Goal: Information Seeking & Learning: Learn about a topic

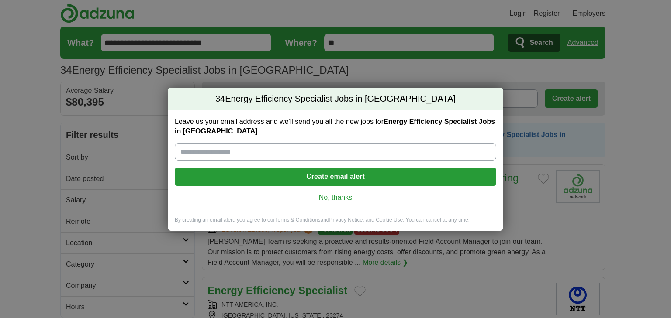
click at [335, 198] on link "No, thanks" at bounding box center [335, 198] width 307 height 10
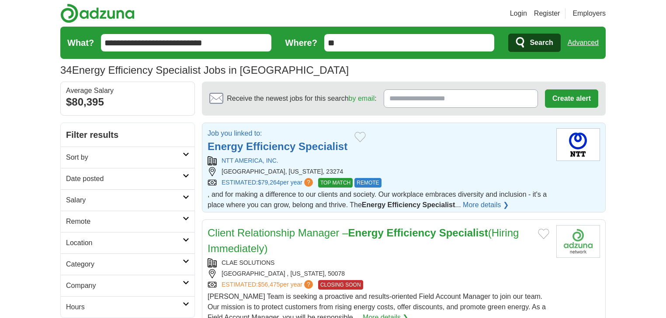
click at [254, 146] on strong "Efficiency" at bounding box center [270, 147] width 49 height 12
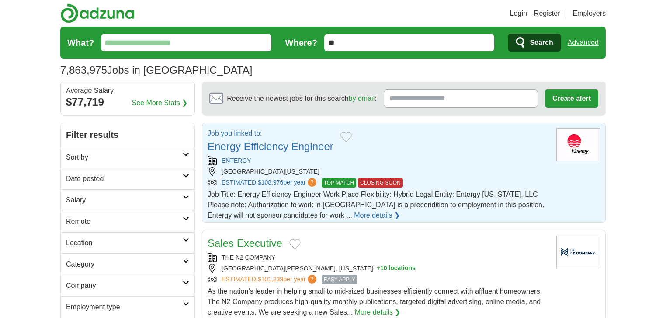
click at [241, 144] on link "Energy Efficiency Engineer" at bounding box center [270, 147] width 126 height 12
